Goal: Transaction & Acquisition: Purchase product/service

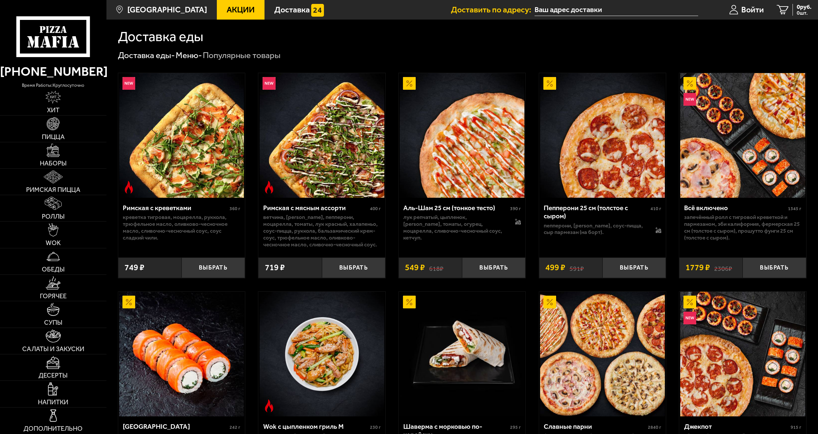
scroll to position [196, 0]
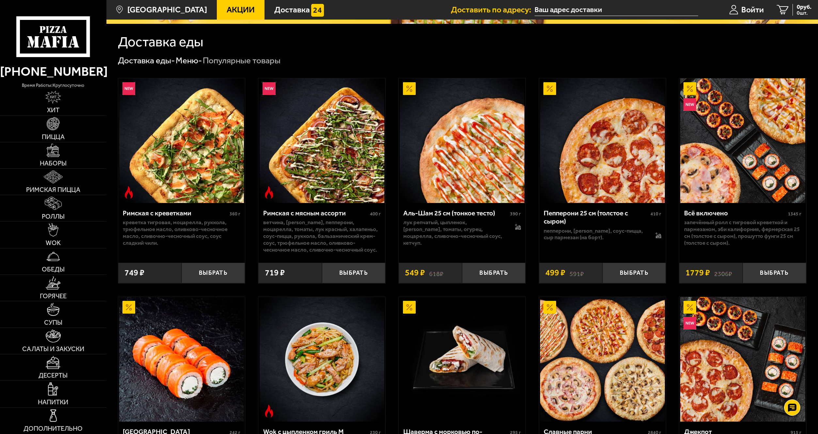
click at [227, 12] on span "Акции" at bounding box center [241, 10] width 28 height 8
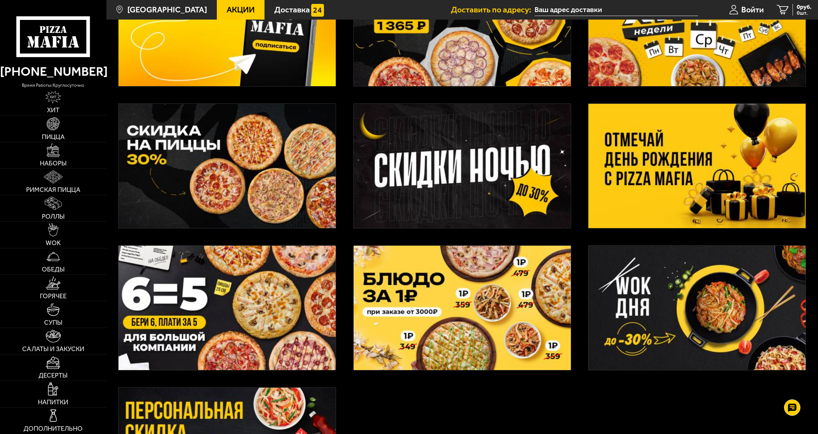
scroll to position [118, 0]
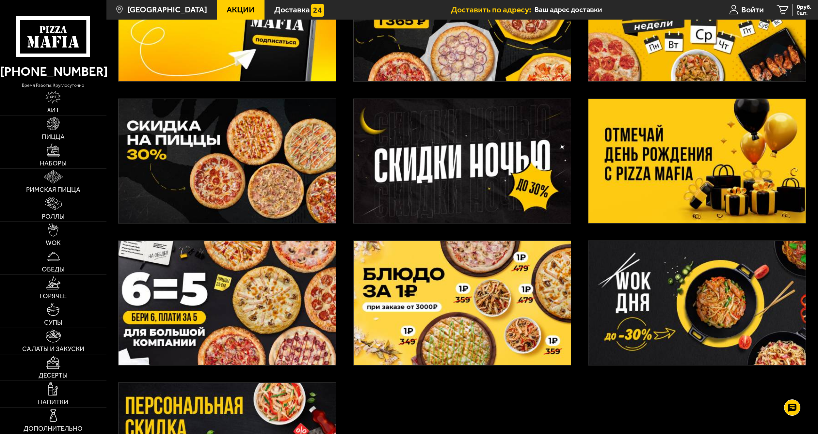
click at [647, 167] on img at bounding box center [697, 161] width 217 height 124
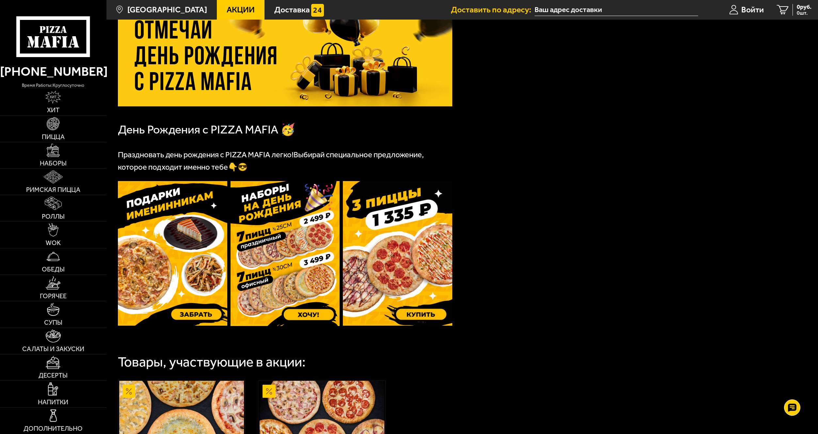
scroll to position [78, 0]
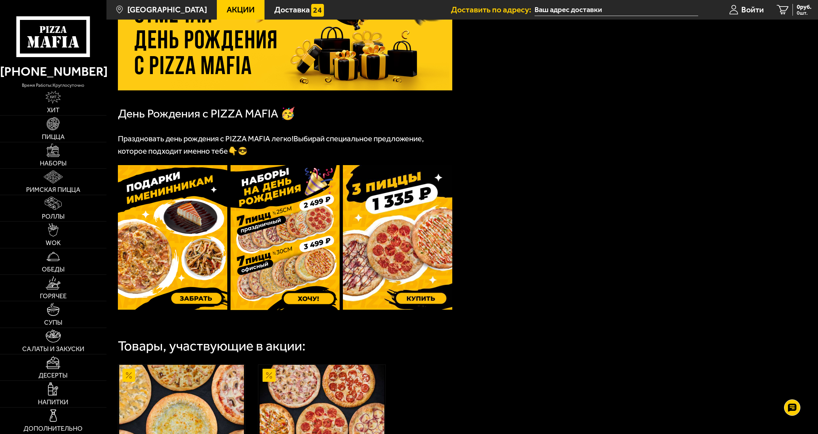
click at [257, 242] on img at bounding box center [285, 237] width 109 height 145
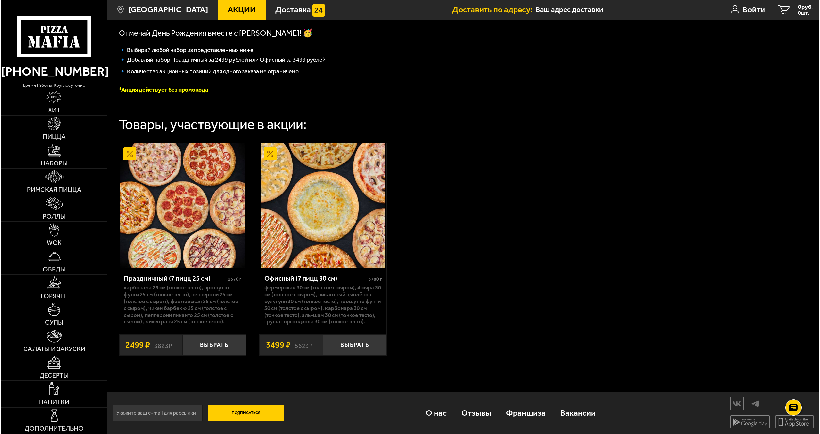
scroll to position [166, 0]
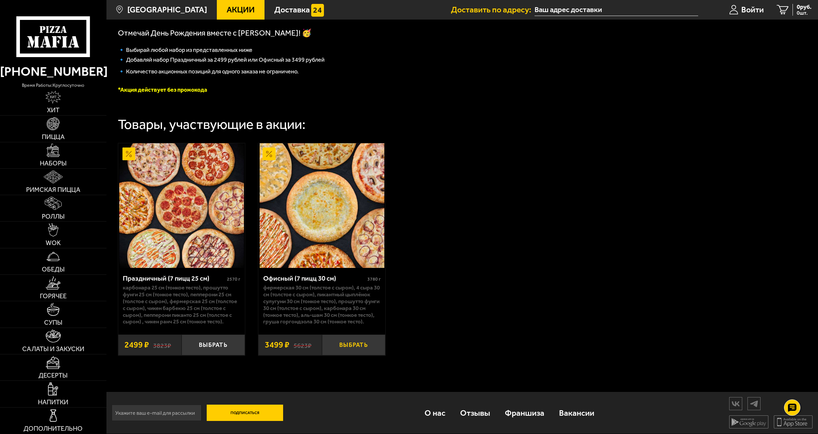
click at [342, 345] on button "Выбрать" at bounding box center [353, 345] width 63 height 21
click at [736, 14] on span "Войти" at bounding box center [743, 10] width 23 height 8
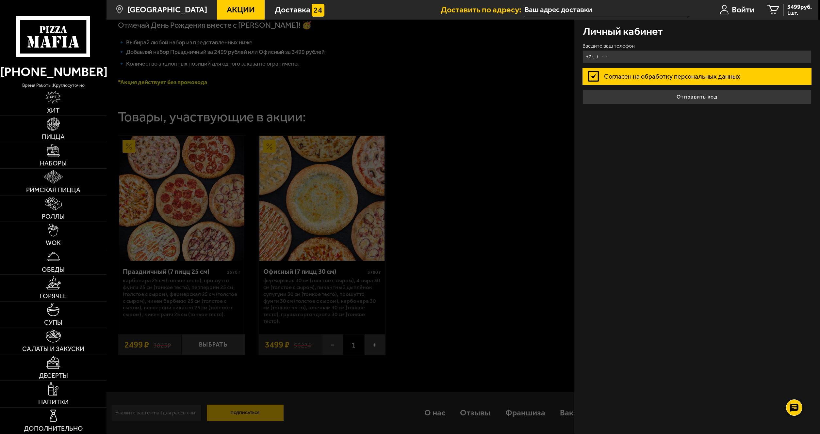
click at [607, 58] on input "+7 ( ) - -" at bounding box center [696, 56] width 229 height 13
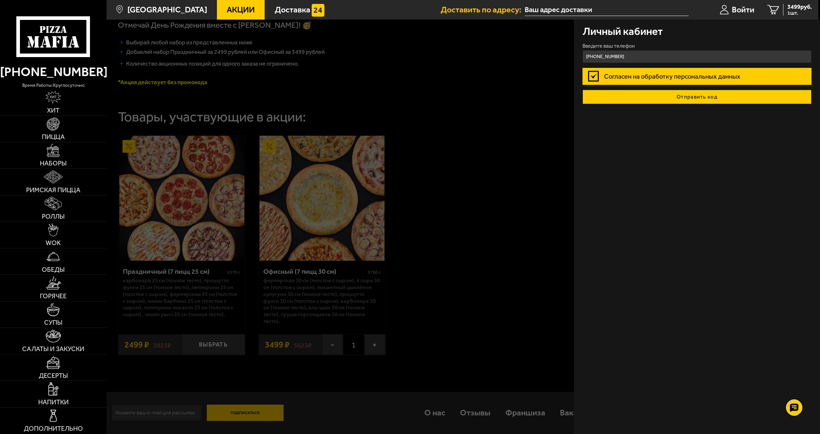
type input "+7 (911) 836-80-73"
click at [622, 99] on button "Отправить код" at bounding box center [696, 97] width 229 height 14
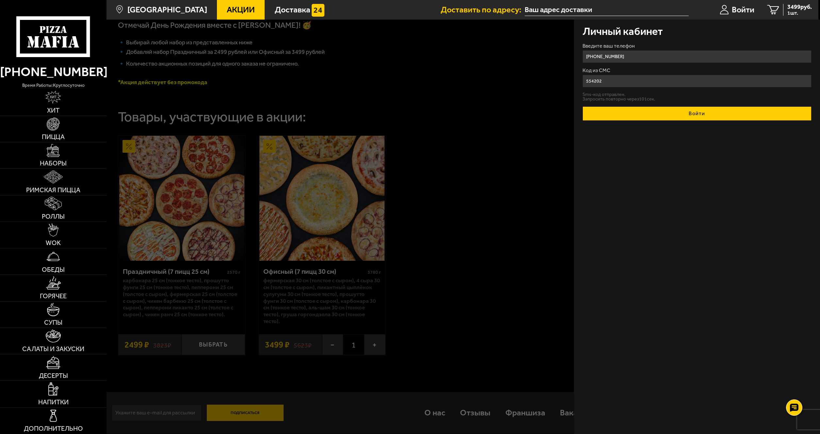
type input "554202"
click at [653, 118] on button "Войти" at bounding box center [696, 113] width 229 height 14
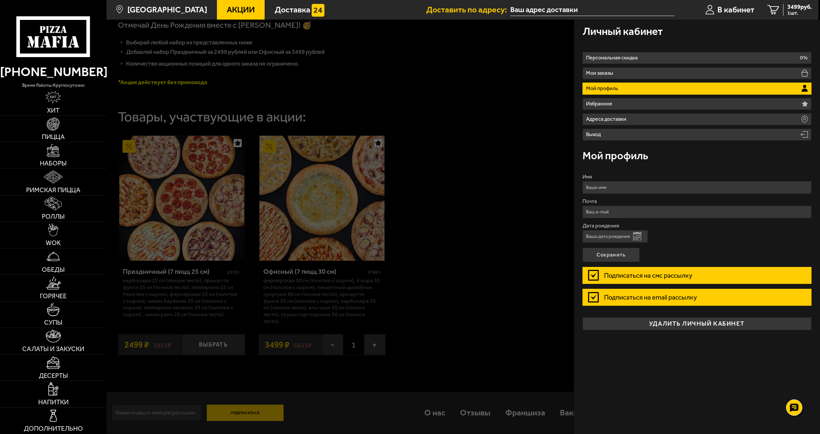
click at [639, 235] on button "Открыть календарь" at bounding box center [637, 236] width 8 height 8
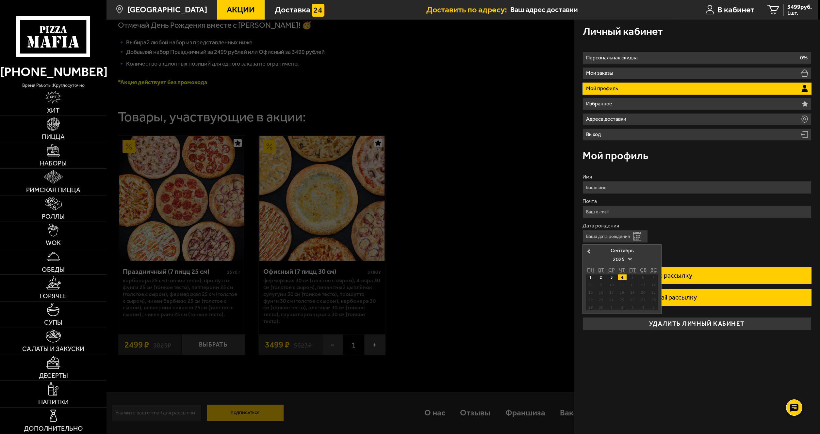
click at [630, 260] on span at bounding box center [630, 258] width 4 height 4
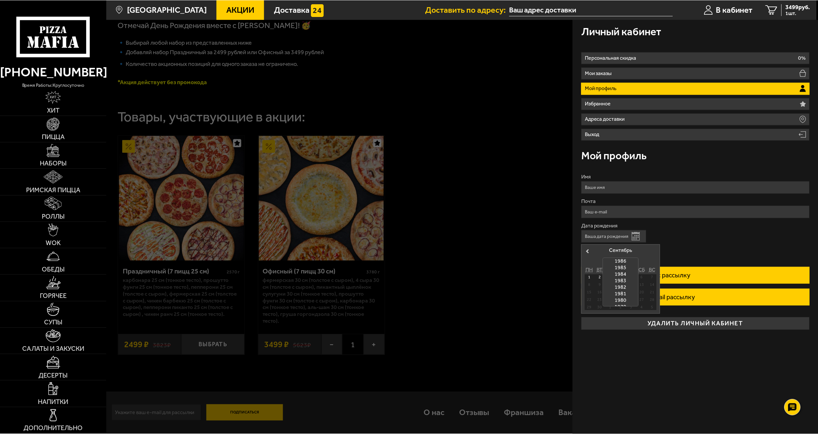
scroll to position [254, 0]
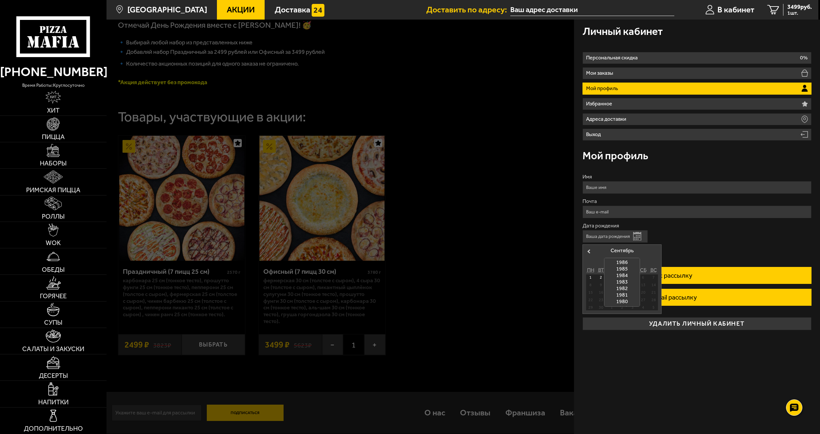
click at [622, 295] on div "1981" at bounding box center [621, 295] width 35 height 7
click at [633, 277] on div "4" at bounding box center [632, 278] width 9 height 6
type input "04.09.1981"
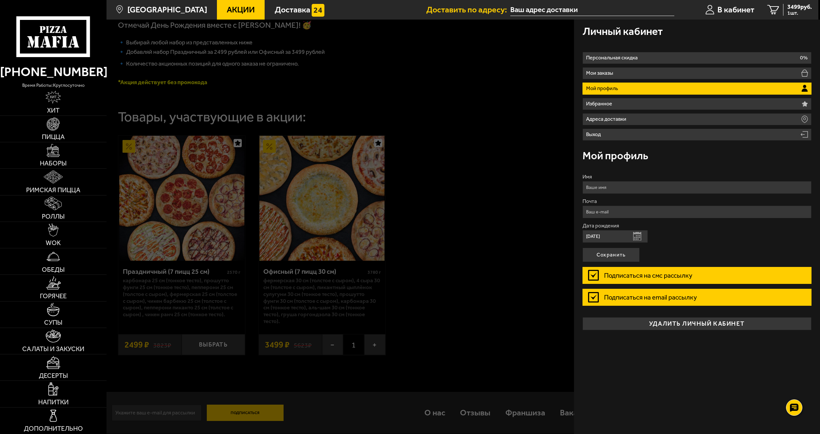
click at [610, 188] on input "Имя" at bounding box center [696, 187] width 229 height 13
type input "а"
type input "Алексей"
type input "н"
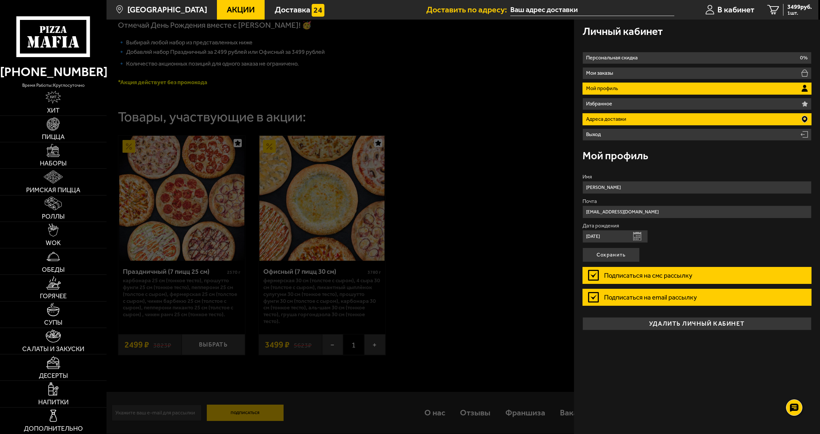
type input "yacool13@yandex.ru"
click at [605, 122] on p "Адреса доставки" at bounding box center [607, 119] width 42 height 5
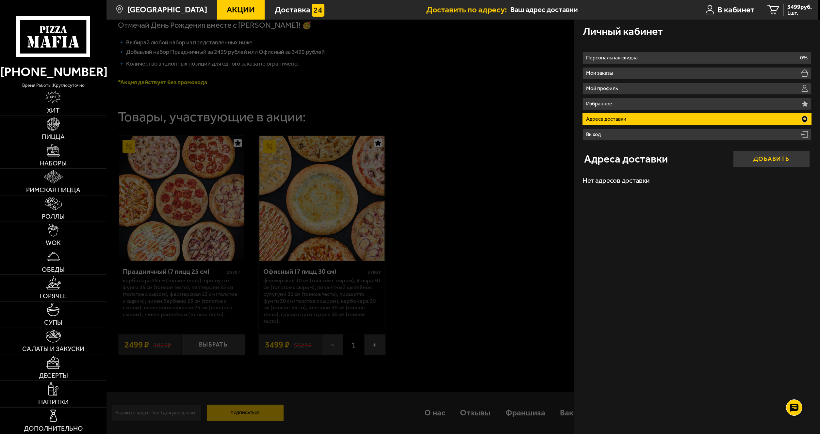
click at [759, 165] on button "Добавить" at bounding box center [771, 159] width 77 height 17
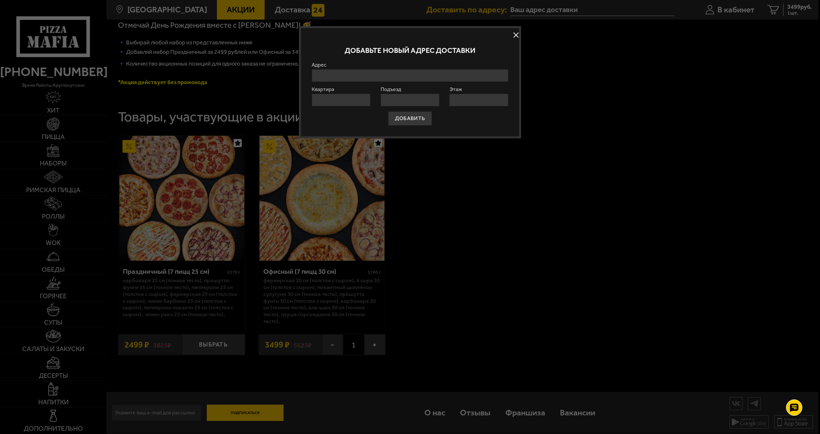
click at [568, 305] on div at bounding box center [410, 217] width 820 height 434
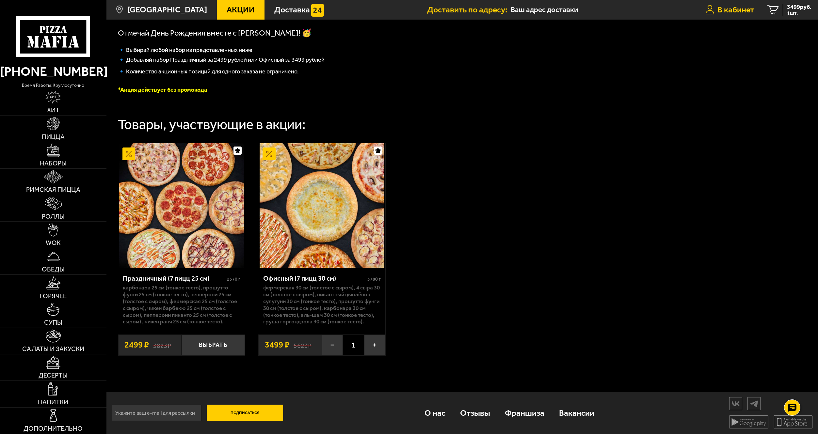
click at [722, 12] on span "В кабинет" at bounding box center [736, 10] width 37 height 8
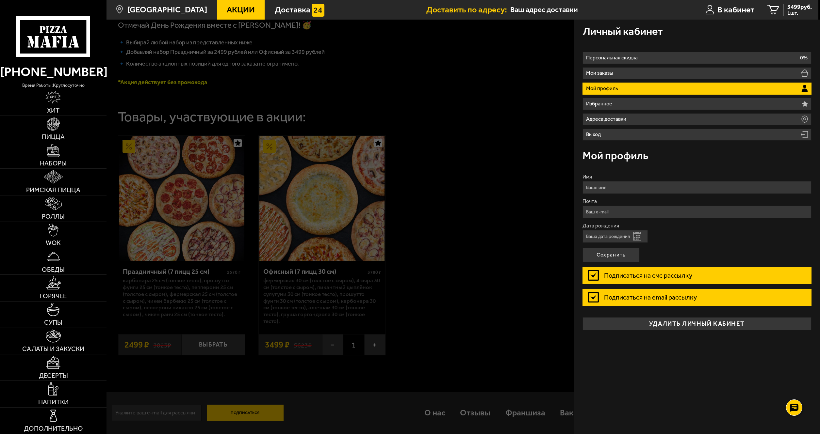
click at [594, 187] on input "Имя" at bounding box center [696, 187] width 229 height 13
type input "Алексей"
click at [607, 212] on input "Почта" at bounding box center [696, 212] width 229 height 13
type input "yacool13@yandex.ru"
click at [615, 239] on input "Дата рождения" at bounding box center [614, 236] width 65 height 13
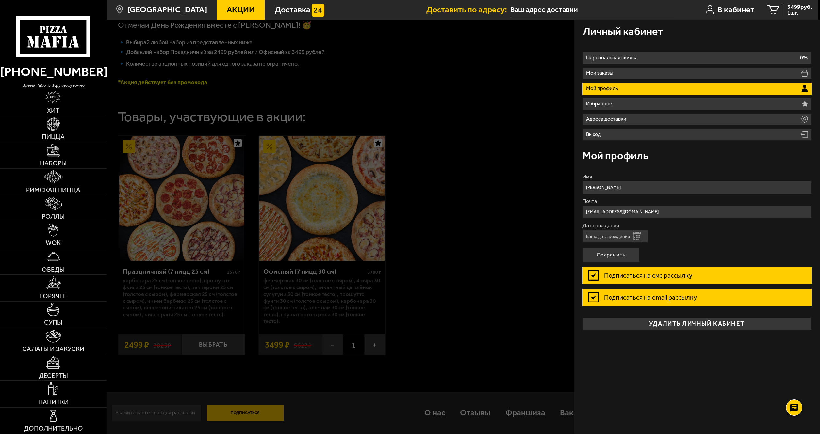
type input "04.09.1981"
click at [613, 257] on button "Сохранить" at bounding box center [610, 255] width 57 height 14
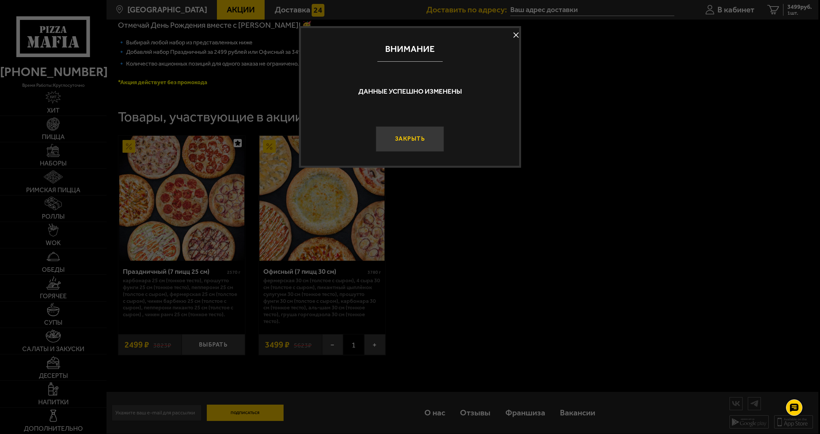
click at [420, 140] on button "Закрыть" at bounding box center [410, 138] width 68 height 25
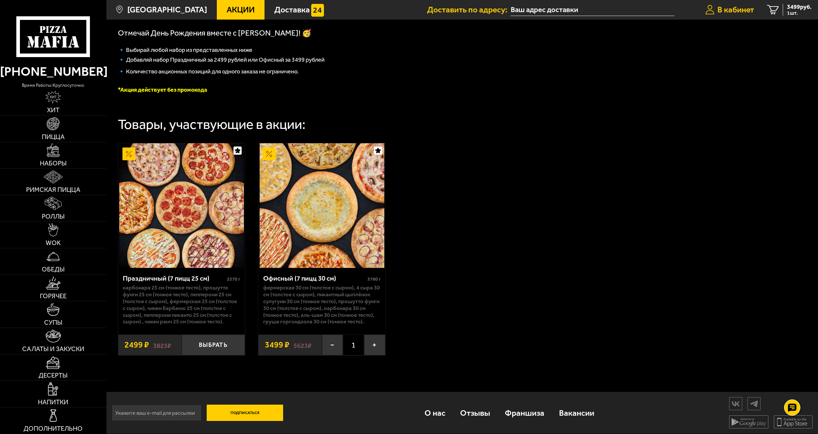
click at [733, 11] on span "В кабинет" at bounding box center [736, 10] width 37 height 8
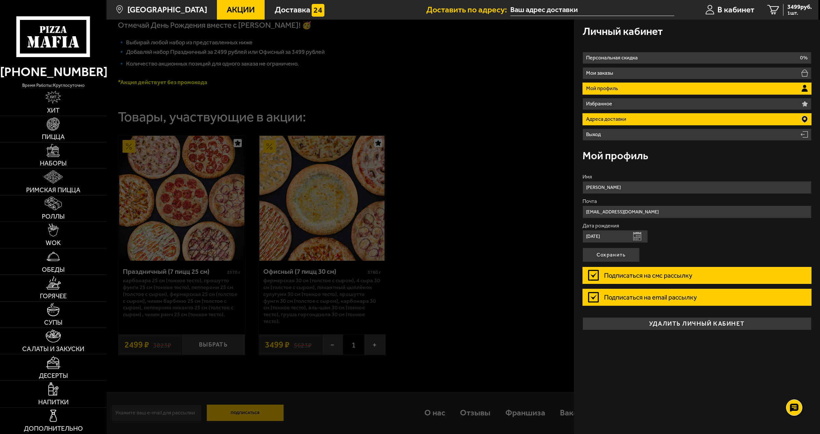
click at [612, 120] on p "Адреса доставки" at bounding box center [607, 119] width 42 height 5
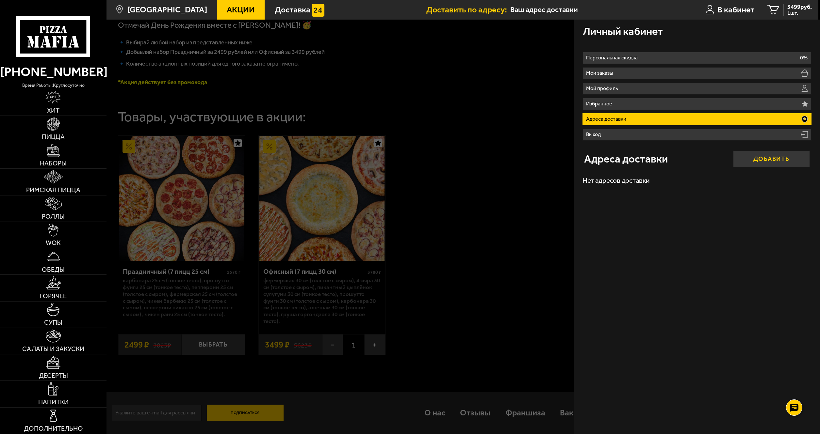
click at [774, 164] on button "Добавить" at bounding box center [771, 159] width 77 height 17
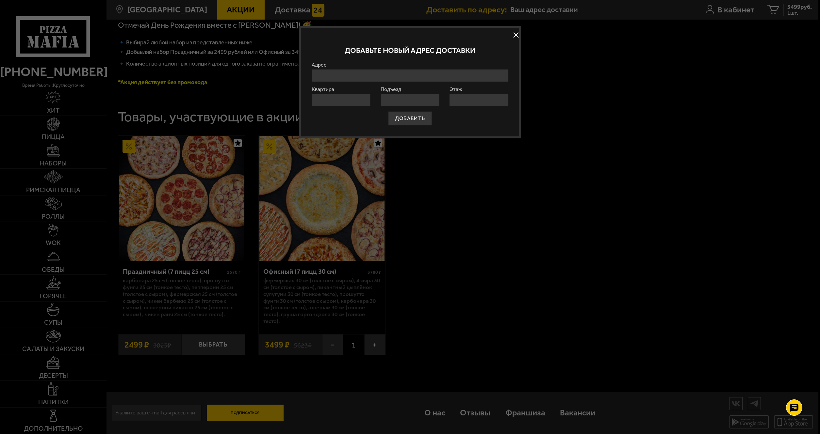
click at [363, 74] on input "Адрес" at bounding box center [410, 75] width 197 height 13
type input "G"
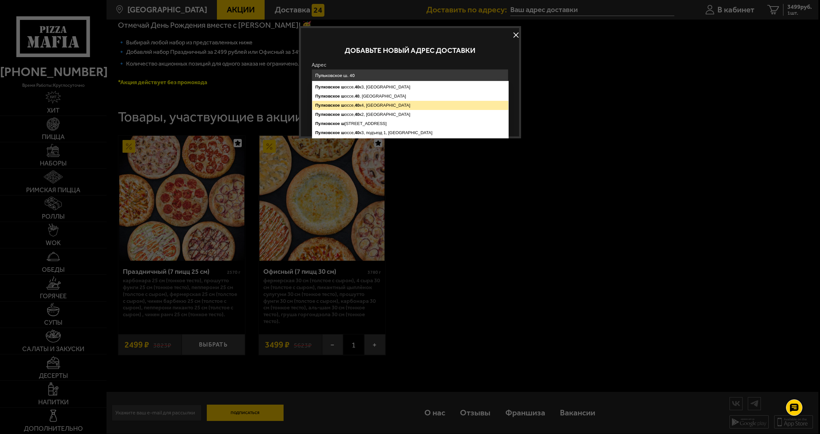
click at [358, 108] on ymaps "Пулковское ш оссе, 40 к4, Санкт-Петербург" at bounding box center [410, 105] width 196 height 9
type input "[STREET_ADDRESS]"
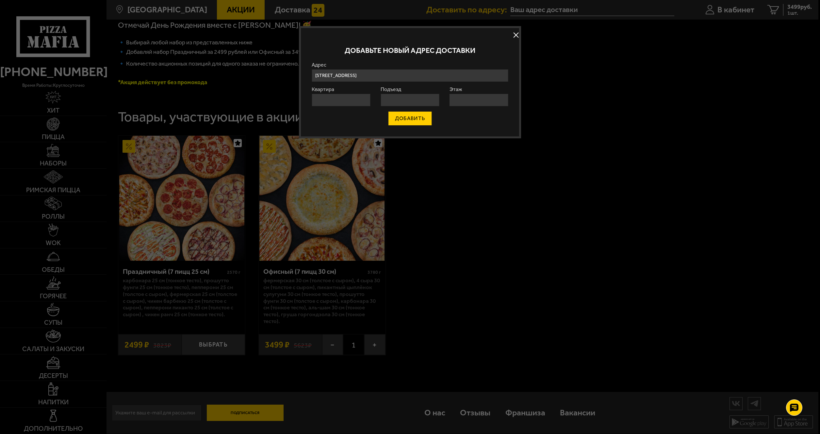
click at [404, 123] on button "ДОБАВИТЬ" at bounding box center [410, 118] width 44 height 14
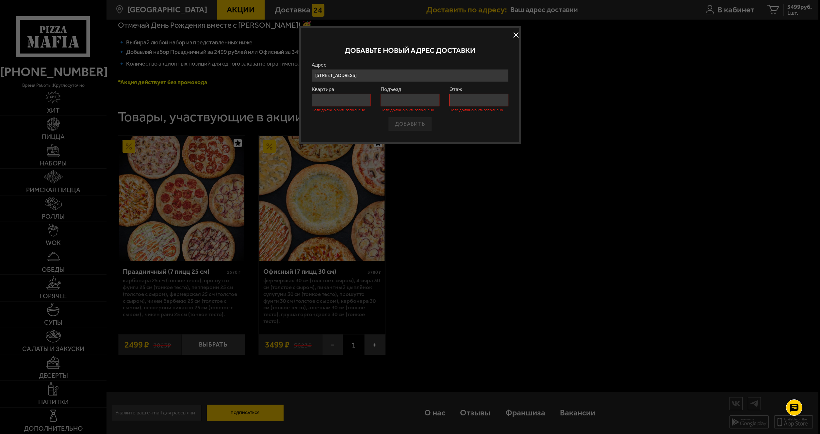
click at [349, 106] on input "Квартира" at bounding box center [341, 100] width 59 height 13
type input "-"
click at [420, 103] on input "Подъезд" at bounding box center [410, 100] width 59 height 13
type input "-"
click at [462, 102] on input "Этаж" at bounding box center [478, 100] width 59 height 13
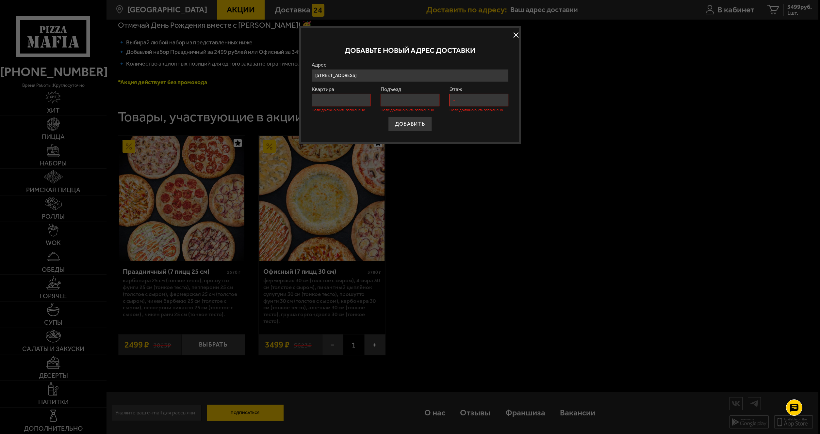
type input "-"
click at [332, 100] on input "Квартира" at bounding box center [341, 100] width 59 height 13
type input "1"
click at [403, 104] on input "Подъезд" at bounding box center [410, 100] width 59 height 13
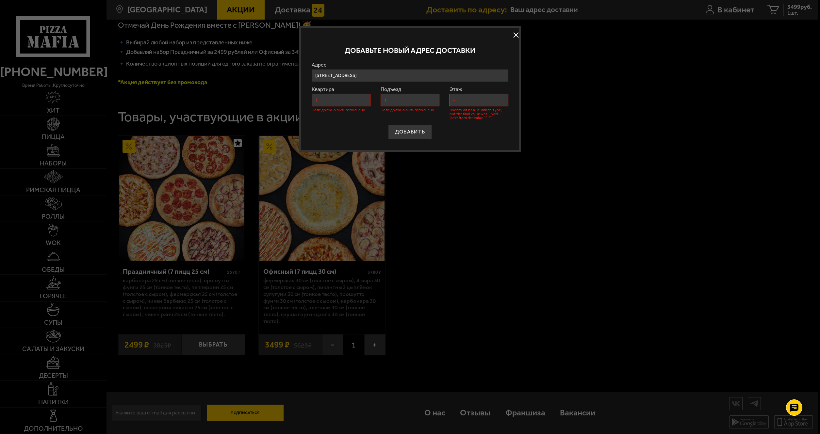
type input "1"
click at [454, 99] on input "-" at bounding box center [478, 100] width 59 height 13
type input "-"
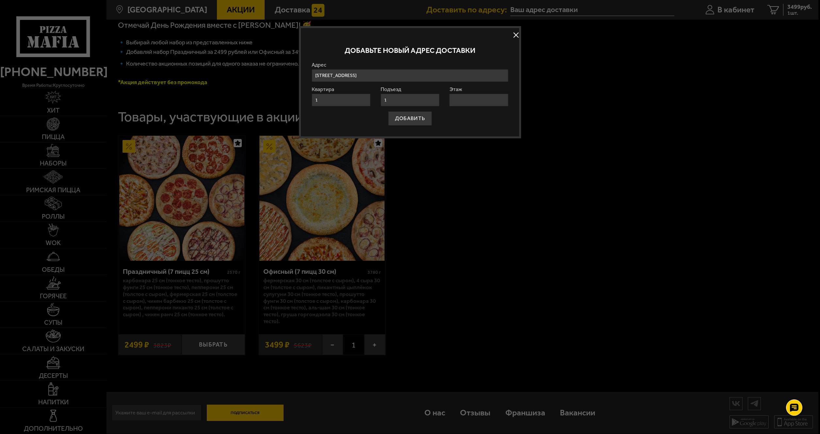
click at [393, 103] on input "1" at bounding box center [410, 100] width 59 height 13
click at [319, 96] on input "1" at bounding box center [341, 100] width 59 height 13
click at [321, 99] on input "1" at bounding box center [341, 100] width 59 height 13
type input "0"
click at [384, 100] on input "Подъезд" at bounding box center [410, 100] width 59 height 13
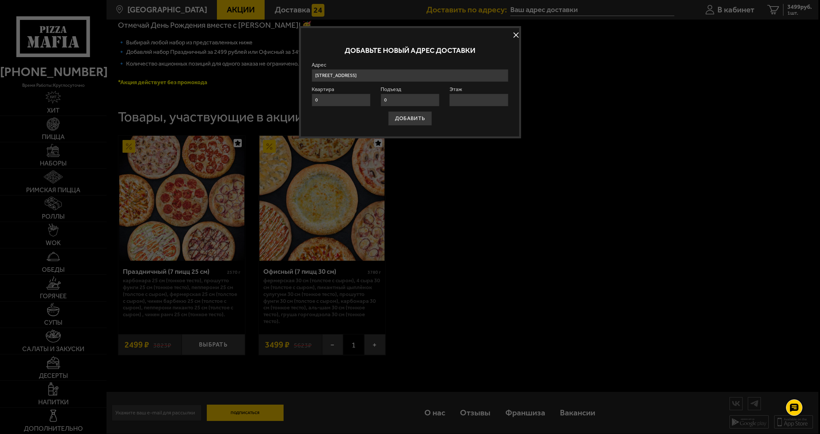
type input "0"
click at [459, 100] on input "Этаж" at bounding box center [478, 100] width 59 height 13
type input "0"
click at [418, 119] on button "ДОБАВИТЬ" at bounding box center [410, 118] width 44 height 14
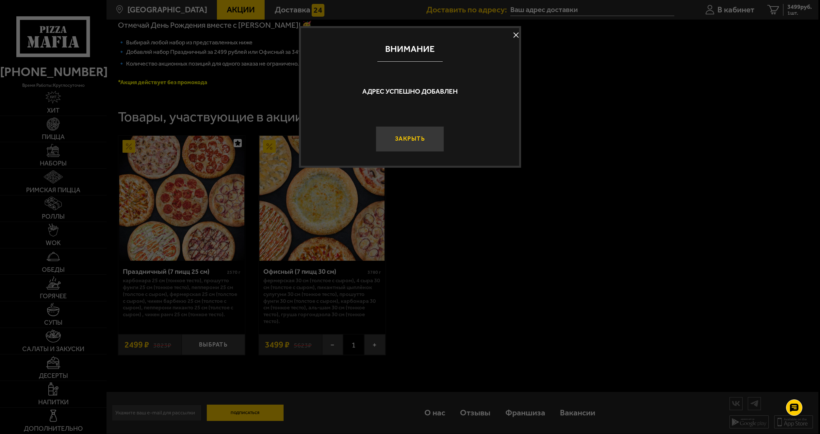
click at [398, 139] on button "Закрыть" at bounding box center [410, 138] width 68 height 25
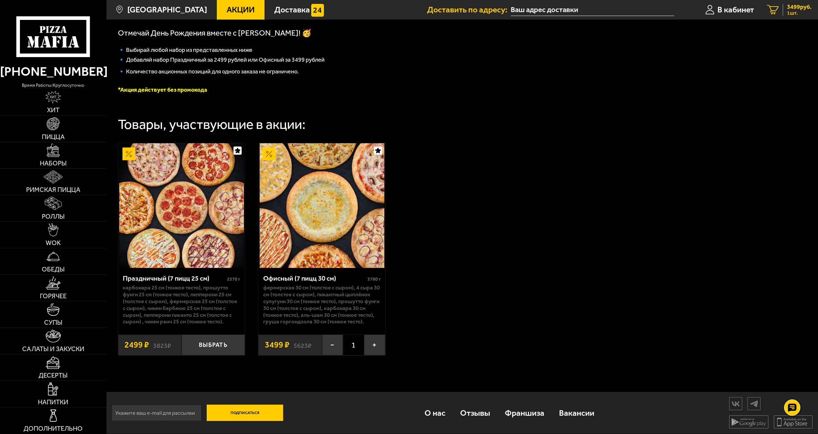
click at [770, 15] on link "1 3499 руб. 1 шт." at bounding box center [789, 10] width 57 height 20
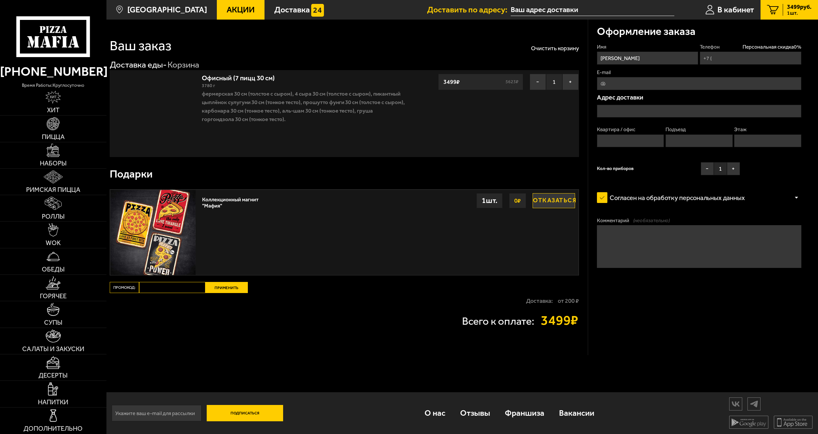
type input "+7 (911) 836-80-73"
type input "[STREET_ADDRESS]"
type input "0"
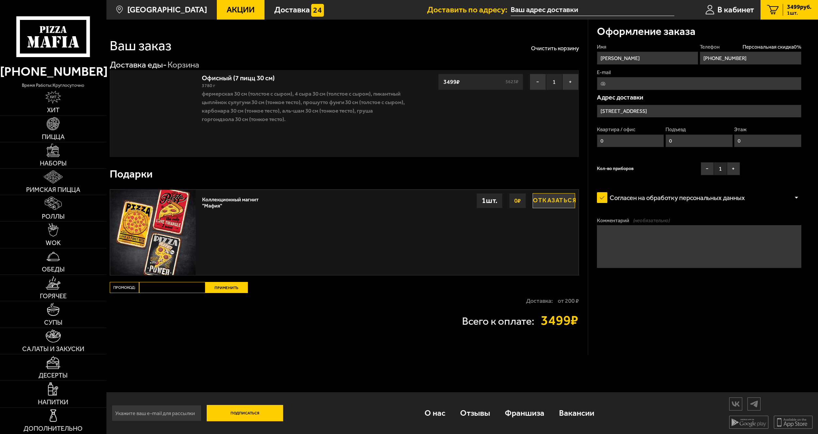
type input "Пулковское шоссе, 40к4"
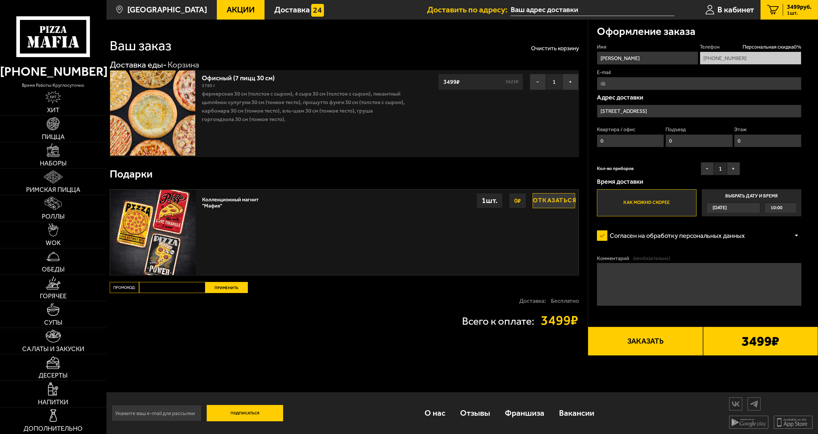
click at [777, 213] on span "10:00" at bounding box center [777, 208] width 12 height 10
click at [0, 0] on input "Выбрать дату и время Сегодня 10:00" at bounding box center [0, 0] width 0 height 0
click at [796, 208] on div "10:00" at bounding box center [781, 208] width 32 height 10
click at [777, 260] on span "11:00" at bounding box center [777, 261] width 12 height 10
click at [645, 342] on button "Заказать" at bounding box center [645, 341] width 115 height 29
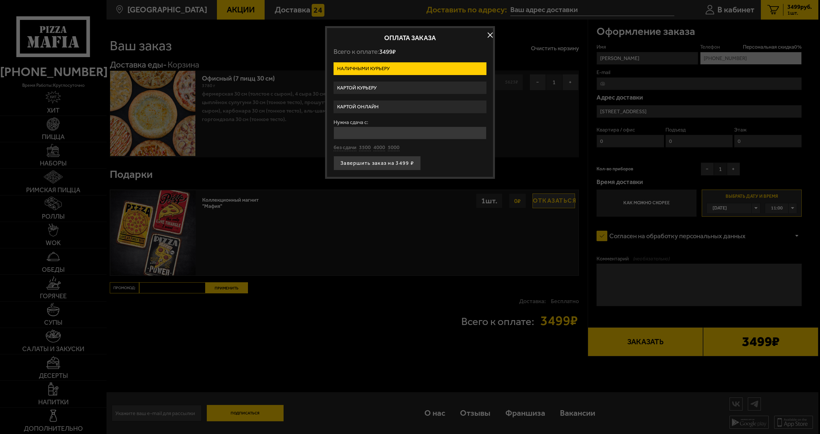
click at [394, 106] on label "Картой онлайн" at bounding box center [410, 107] width 153 height 13
click at [0, 0] on input "Картой онлайн" at bounding box center [0, 0] width 0 height 0
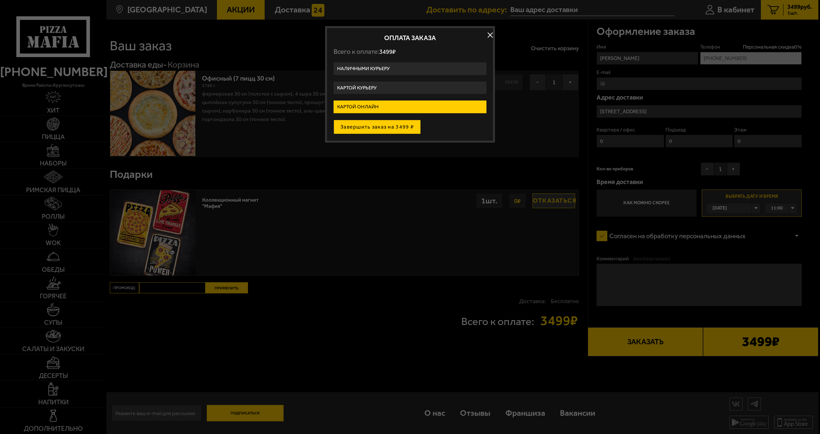
click at [387, 128] on button "Завершить заказ на 3499 ₽" at bounding box center [377, 127] width 87 height 14
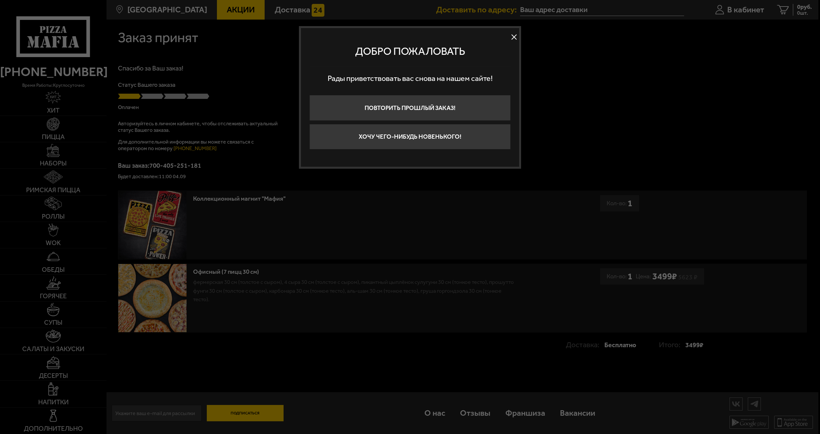
click at [515, 38] on button at bounding box center [514, 37] width 10 height 10
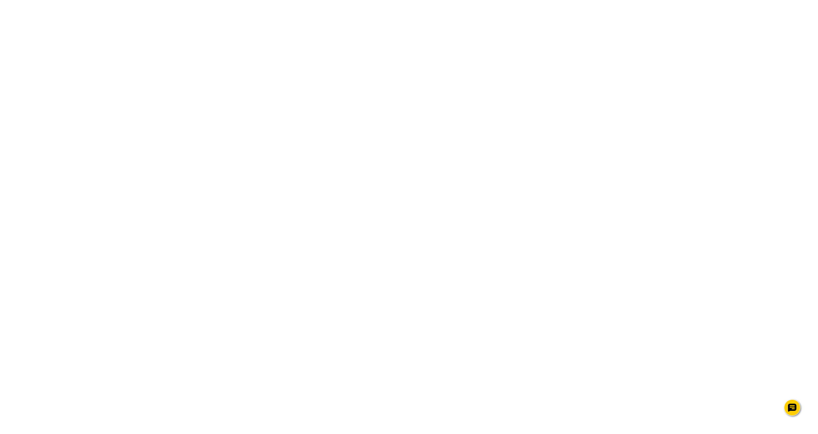
drag, startPoint x: 658, startPoint y: 185, endPoint x: 654, endPoint y: 184, distance: 3.5
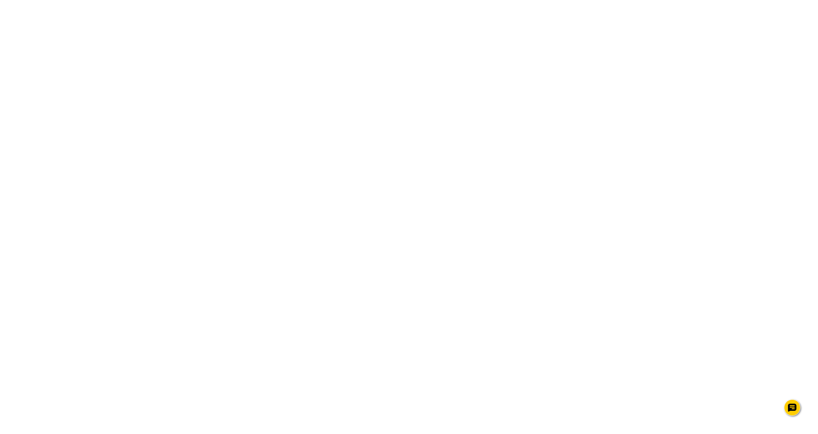
scroll to position [0, 0]
